Goal: Task Accomplishment & Management: Use online tool/utility

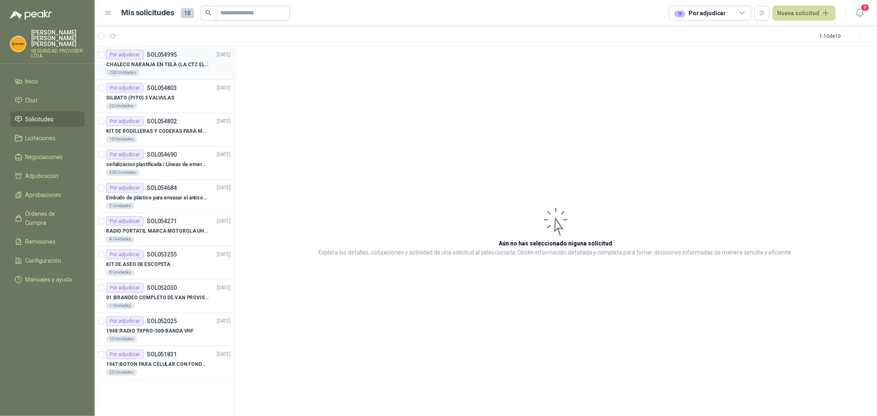
click at [141, 68] on p "CHALECO NARANJA EN TELA (LA CTZ ELEGIDA DEBE ENVIAR MUESTRA)" at bounding box center [157, 65] width 102 height 8
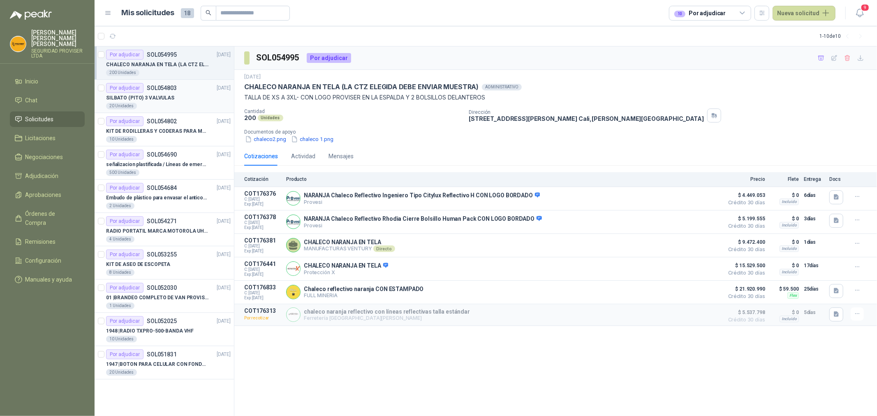
click at [181, 88] on div "Por adjudicar SOL054803 [DATE]" at bounding box center [168, 88] width 125 height 10
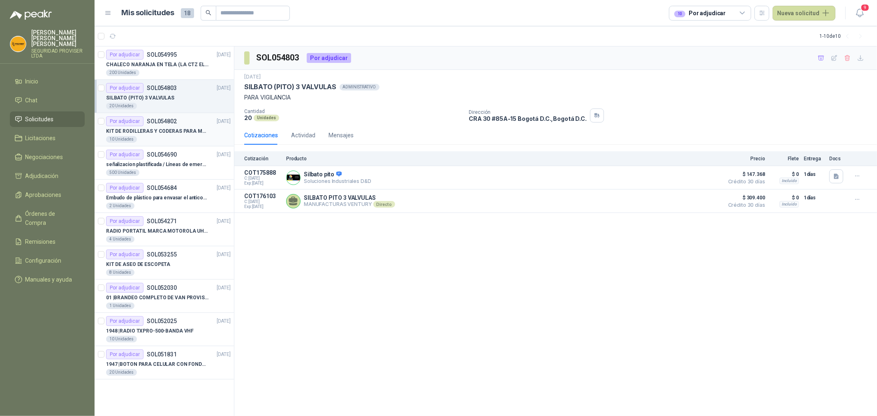
click at [189, 130] on p "KIT DE RODILLERAS Y CODERAS PARA MOTORIZADO" at bounding box center [157, 131] width 102 height 8
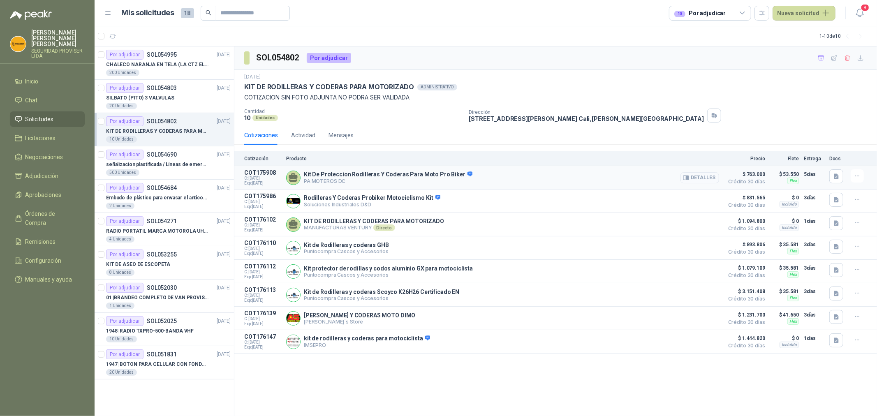
click at [705, 175] on button "Detalles" at bounding box center [699, 177] width 39 height 11
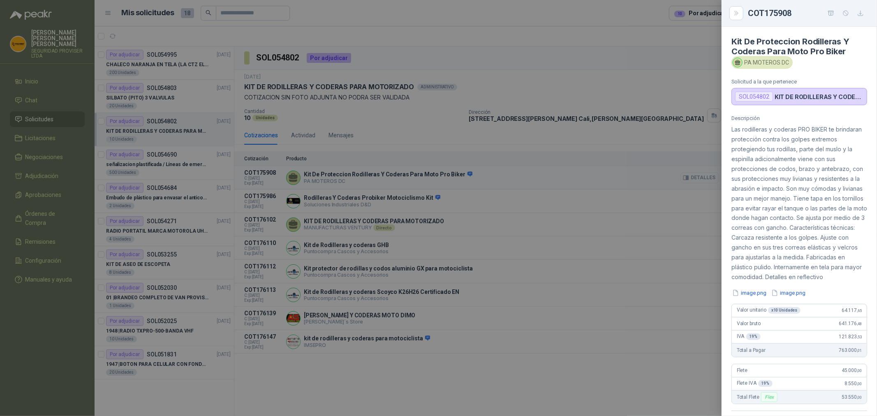
scroll to position [175, 0]
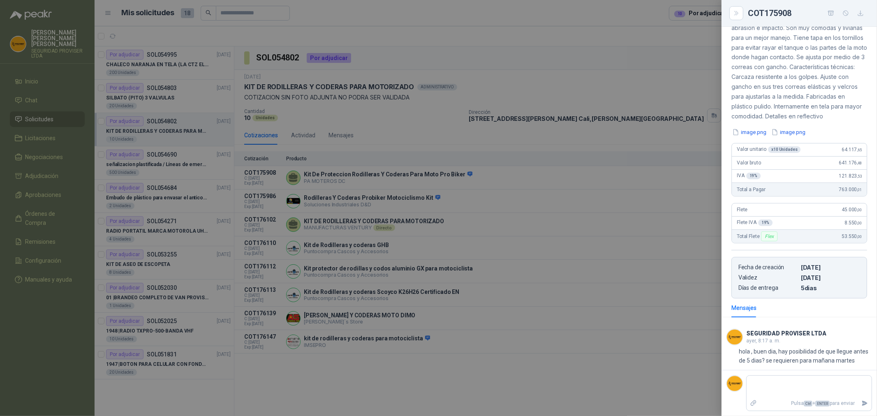
click at [662, 134] on div at bounding box center [438, 208] width 877 height 416
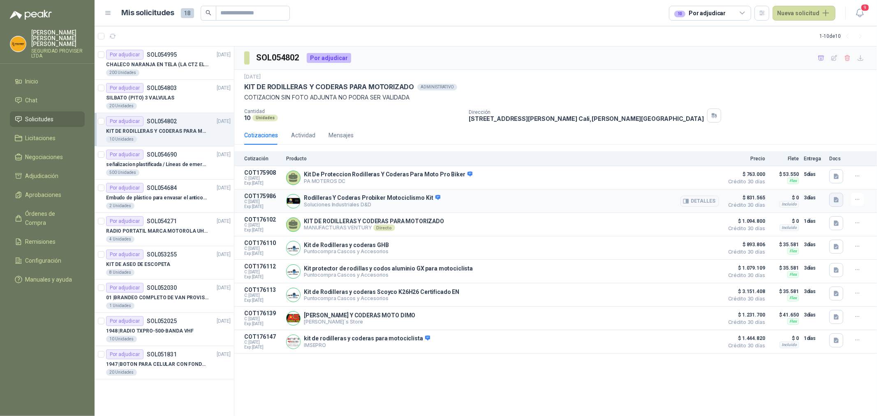
click at [838, 204] on button "button" at bounding box center [836, 200] width 14 height 14
click at [802, 183] on button "imagen_2025-09-04_103632626.png" at bounding box center [790, 182] width 96 height 9
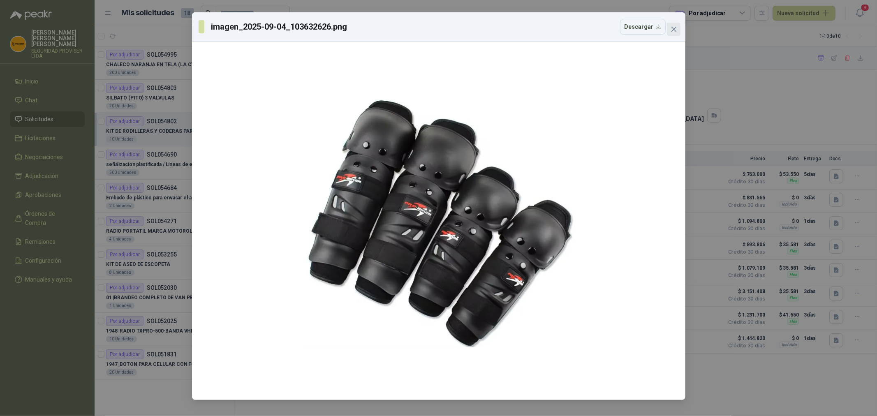
click at [673, 26] on icon "close" at bounding box center [673, 29] width 7 height 7
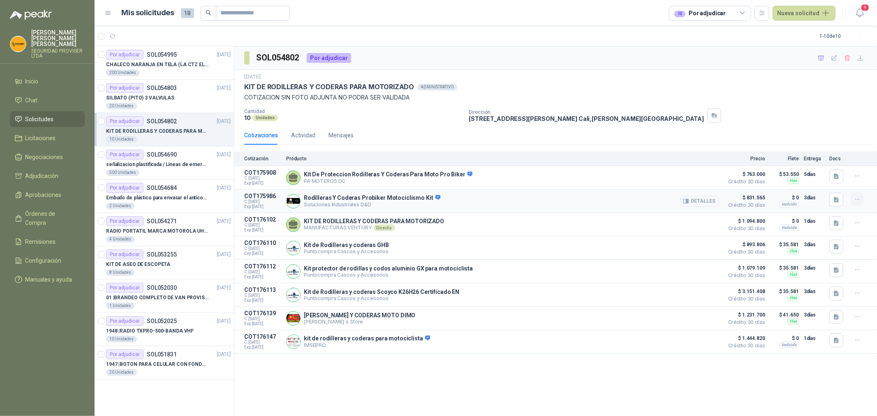
click at [855, 197] on icon "button" at bounding box center [857, 199] width 7 height 7
click at [848, 166] on button "Añadir" at bounding box center [841, 166] width 66 height 13
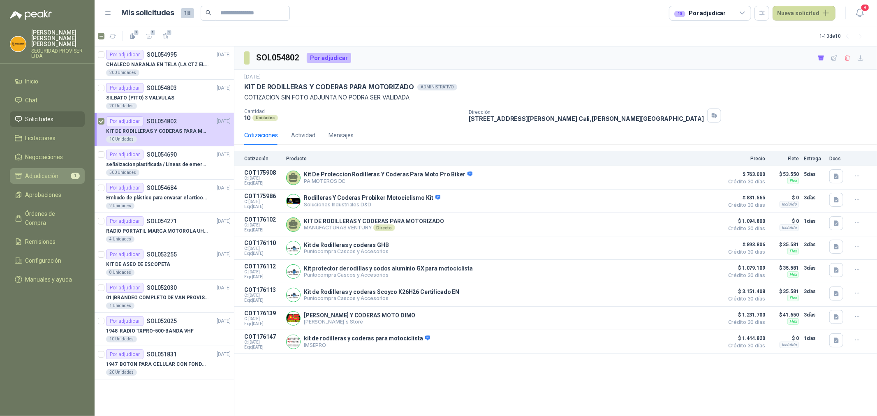
click at [62, 171] on li "Adjudicación 1" at bounding box center [47, 175] width 65 height 9
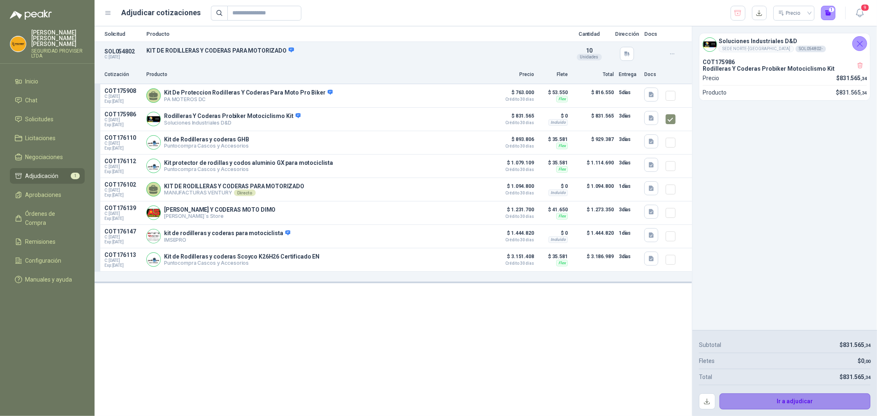
click at [823, 406] on button "Ir a adjudicar" at bounding box center [794, 401] width 151 height 16
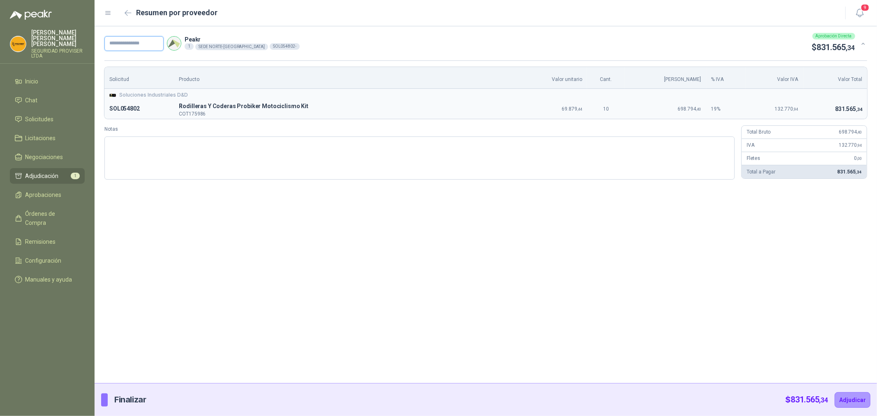
click at [161, 42] on input "text" at bounding box center [133, 43] width 59 height 15
type input "***"
click at [853, 395] on button "Adjudicar" at bounding box center [852, 400] width 36 height 16
